Goal: Navigation & Orientation: Go to known website

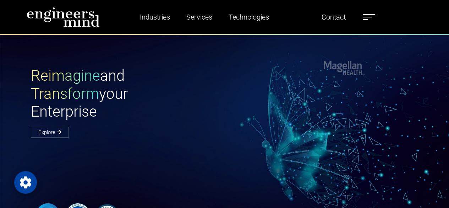
click at [83, 21] on img at bounding box center [63, 17] width 73 height 20
